Goal: Information Seeking & Learning: Learn about a topic

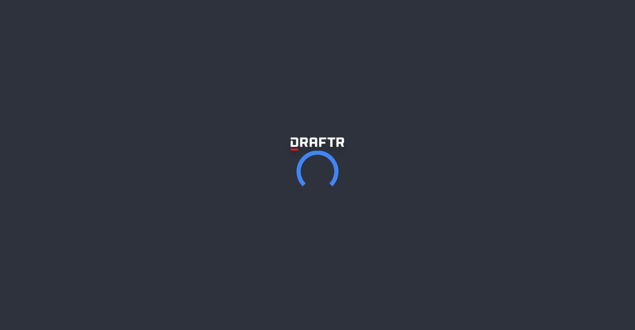
drag, startPoint x: 205, startPoint y: 132, endPoint x: 400, endPoint y: 149, distance: 196.5
click at [400, 149] on p "It's like a blog / link-in-bio where you can host your newsletter and focus on …" at bounding box center [317, 142] width 256 height 53
click at [397, 149] on p "It's like a blog / link-in-bio where you can host your newsletter and focus on …" at bounding box center [317, 142] width 256 height 53
drag, startPoint x: 405, startPoint y: 148, endPoint x: 202, endPoint y: 139, distance: 203.5
click at [202, 139] on p "It's like a blog / link-in-bio where you can host your newsletter and focus on …" at bounding box center [317, 142] width 256 height 53
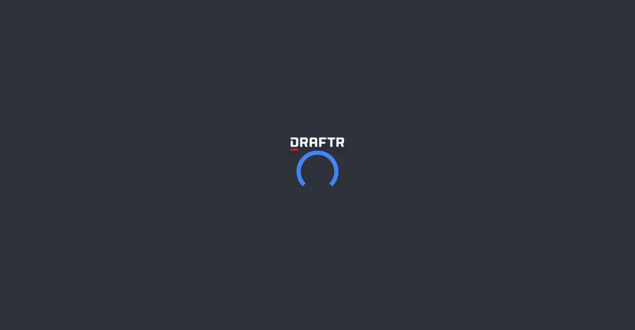
click at [202, 139] on p "It's like a blog / link-in-bio where you can host your newsletter and focus on …" at bounding box center [317, 142] width 256 height 53
drag, startPoint x: 202, startPoint y: 139, endPoint x: 398, endPoint y: 150, distance: 196.1
click at [399, 150] on p "It's like a blog / link-in-bio where you can host your newsletter and focus on …" at bounding box center [317, 142] width 256 height 53
click at [398, 150] on p "It's like a blog / link-in-bio where you can host your newsletter and focus on …" at bounding box center [317, 142] width 256 height 53
drag, startPoint x: 402, startPoint y: 149, endPoint x: 198, endPoint y: 139, distance: 203.9
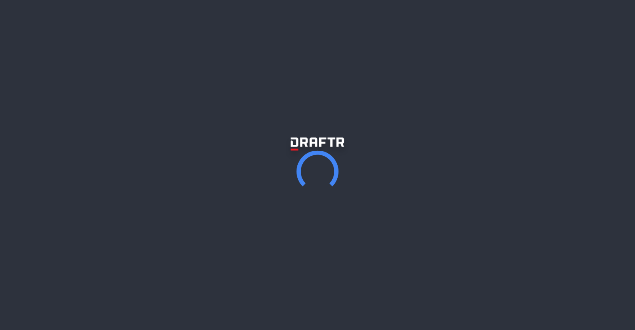
click at [198, 139] on p "It's like a blog / link-in-bio where you can host your newsletter and focus on …" at bounding box center [317, 142] width 256 height 53
click at [134, 126] on div "Draftr is for solopreneurs. Launch your website with no code It's like a blog /…" at bounding box center [317, 128] width 635 height 256
drag, startPoint x: 51, startPoint y: 92, endPoint x: 604, endPoint y: 97, distance: 553.6
click at [604, 97] on div "Draftr is for solopreneurs. Launch your website with no code It's like a blog /…" at bounding box center [317, 128] width 635 height 256
click at [377, 144] on p "It's like a blog / link-in-bio where you can host your newsletter and focus on …" at bounding box center [317, 142] width 256 height 53
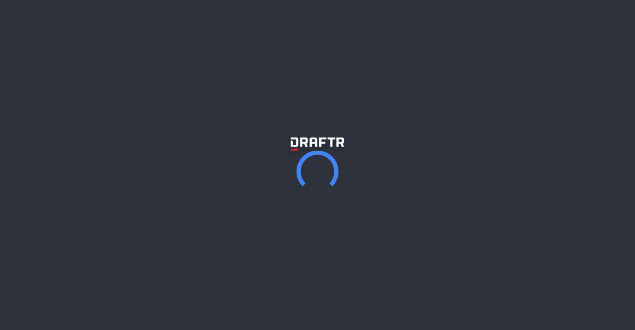
drag, startPoint x: 412, startPoint y: 147, endPoint x: 204, endPoint y: 139, distance: 208.5
click at [204, 139] on p "It's like a blog / link-in-bio where you can host your newsletter and focus on …" at bounding box center [317, 142] width 256 height 53
drag, startPoint x: 201, startPoint y: 137, endPoint x: 399, endPoint y: 150, distance: 198.3
click at [399, 150] on p "It's like a blog / link-in-bio where you can host your newsletter and focus on …" at bounding box center [317, 142] width 256 height 53
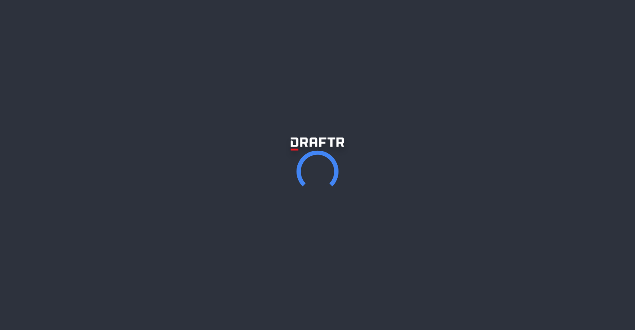
click at [399, 150] on p "It's like a blog / link-in-bio where you can host your newsletter and focus on …" at bounding box center [317, 142] width 256 height 53
drag, startPoint x: 405, startPoint y: 150, endPoint x: 193, endPoint y: 137, distance: 213.0
click at [193, 137] on p "It's like a blog / link-in-bio where you can host your newsletter and focus on …" at bounding box center [317, 142] width 256 height 53
drag, startPoint x: 55, startPoint y: 94, endPoint x: 564, endPoint y: 99, distance: 508.3
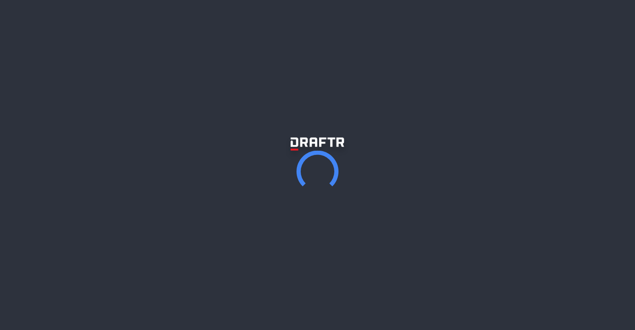
click at [564, 99] on div "Draftr is for solopreneurs. Launch your website with no code It's like a blog /…" at bounding box center [317, 128] width 635 height 256
click at [231, 173] on div "Draftr is for solopreneurs. Launch your website with no code It's like a blog /…" at bounding box center [317, 128] width 635 height 256
drag, startPoint x: 209, startPoint y: 138, endPoint x: 407, endPoint y: 149, distance: 198.1
click at [407, 149] on p "It's like a blog / link-in-bio where you can host your newsletter and focus on …" at bounding box center [317, 142] width 256 height 53
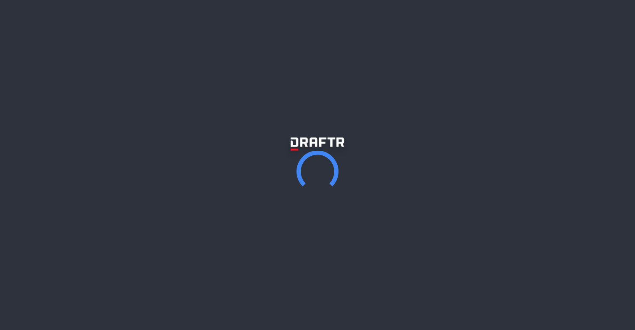
drag, startPoint x: 407, startPoint y: 149, endPoint x: 218, endPoint y: 137, distance: 188.5
click at [218, 137] on p "It's like a blog / link-in-bio where you can host your newsletter and focus on …" at bounding box center [317, 142] width 256 height 53
click at [202, 142] on p "It's like a blog / link-in-bio where you can host your newsletter and focus on …" at bounding box center [317, 142] width 256 height 53
drag, startPoint x: 57, startPoint y: 92, endPoint x: 575, endPoint y: 98, distance: 518.4
click at [575, 99] on div "Draftr is for solopreneurs. Launch your website with no code It's like a blog /…" at bounding box center [317, 128] width 635 height 256
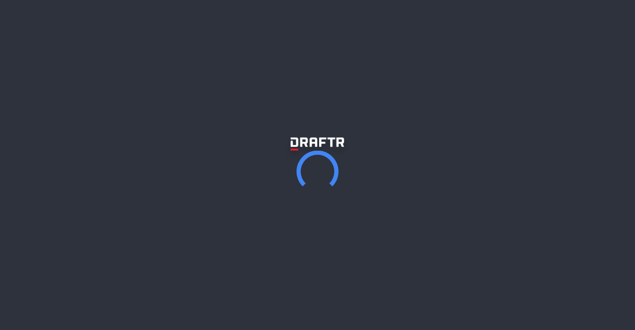
click at [294, 154] on p "It's like a blog / link-in-bio where you can host your newsletter and focus on …" at bounding box center [317, 142] width 256 height 53
drag, startPoint x: 197, startPoint y: 139, endPoint x: 437, endPoint y: 152, distance: 239.7
click at [438, 151] on p "It's like a blog / link-in-bio where you can host your newsletter and focus on …" at bounding box center [317, 142] width 256 height 53
click at [377, 151] on p "It's like a blog / link-in-bio where you can host your newsletter and focus on …" at bounding box center [317, 142] width 256 height 53
drag, startPoint x: 55, startPoint y: 96, endPoint x: 560, endPoint y: 120, distance: 506.3
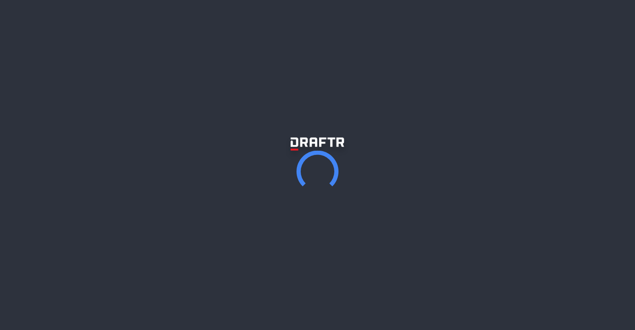
click at [560, 120] on div "Draftr is for solopreneurs. Launch your website with no code It's like a blog /…" at bounding box center [317, 128] width 635 height 256
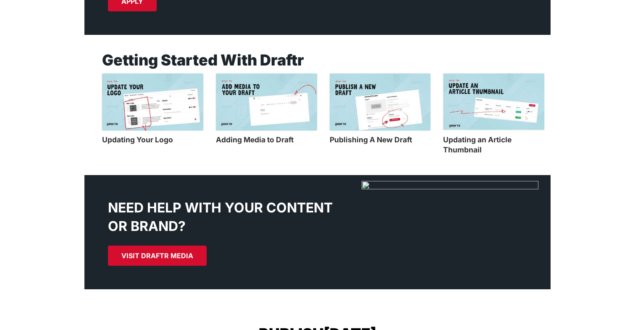
scroll to position [832, 0]
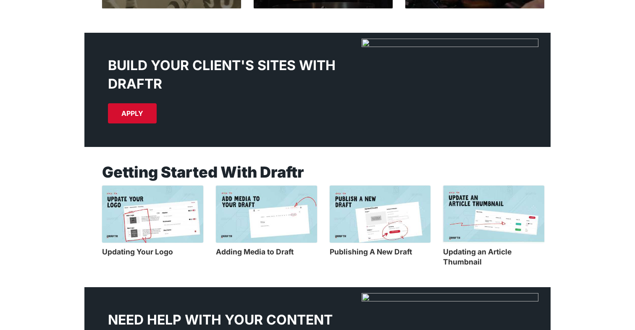
click at [161, 211] on img at bounding box center [152, 214] width 101 height 57
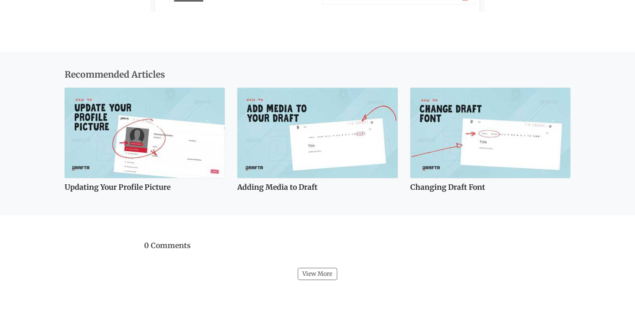
scroll to position [558, 0]
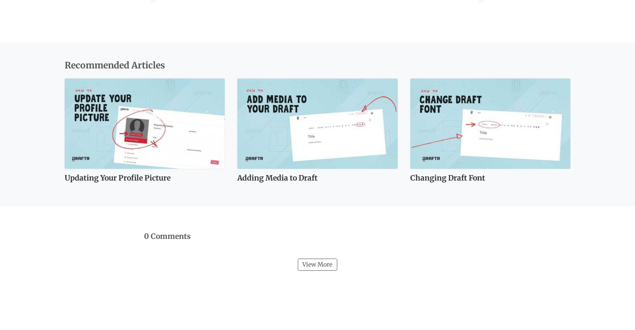
click at [256, 164] on img at bounding box center [317, 124] width 160 height 90
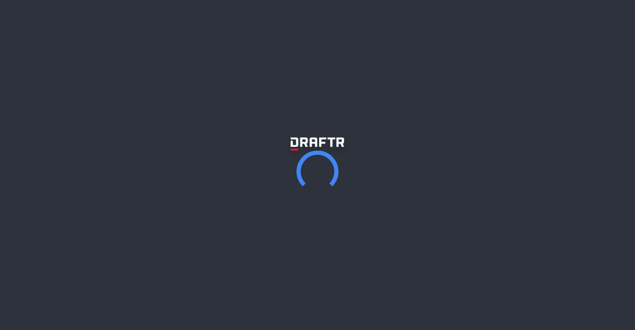
click at [300, 176] on link "Start for free" at bounding box center [318, 180] width 90 height 22
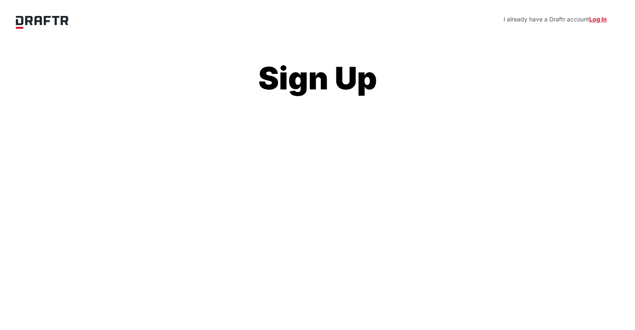
click at [43, 19] on img at bounding box center [41, 21] width 67 height 26
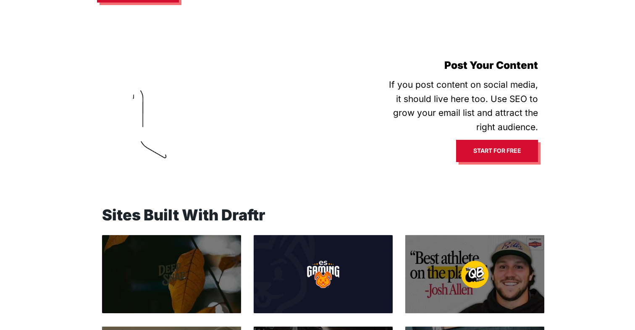
scroll to position [437, 0]
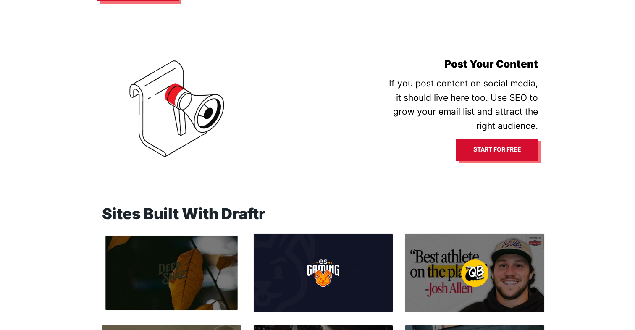
click at [186, 257] on div at bounding box center [171, 273] width 132 height 74
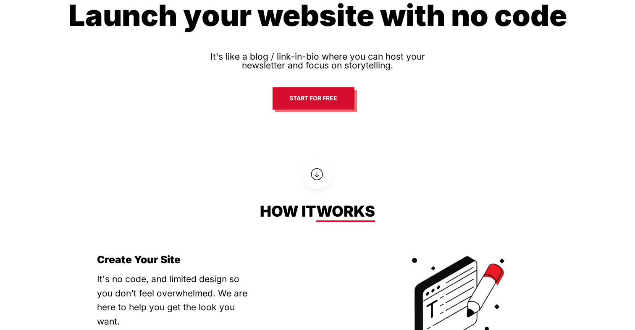
scroll to position [90, 0]
